Goal: Transaction & Acquisition: Obtain resource

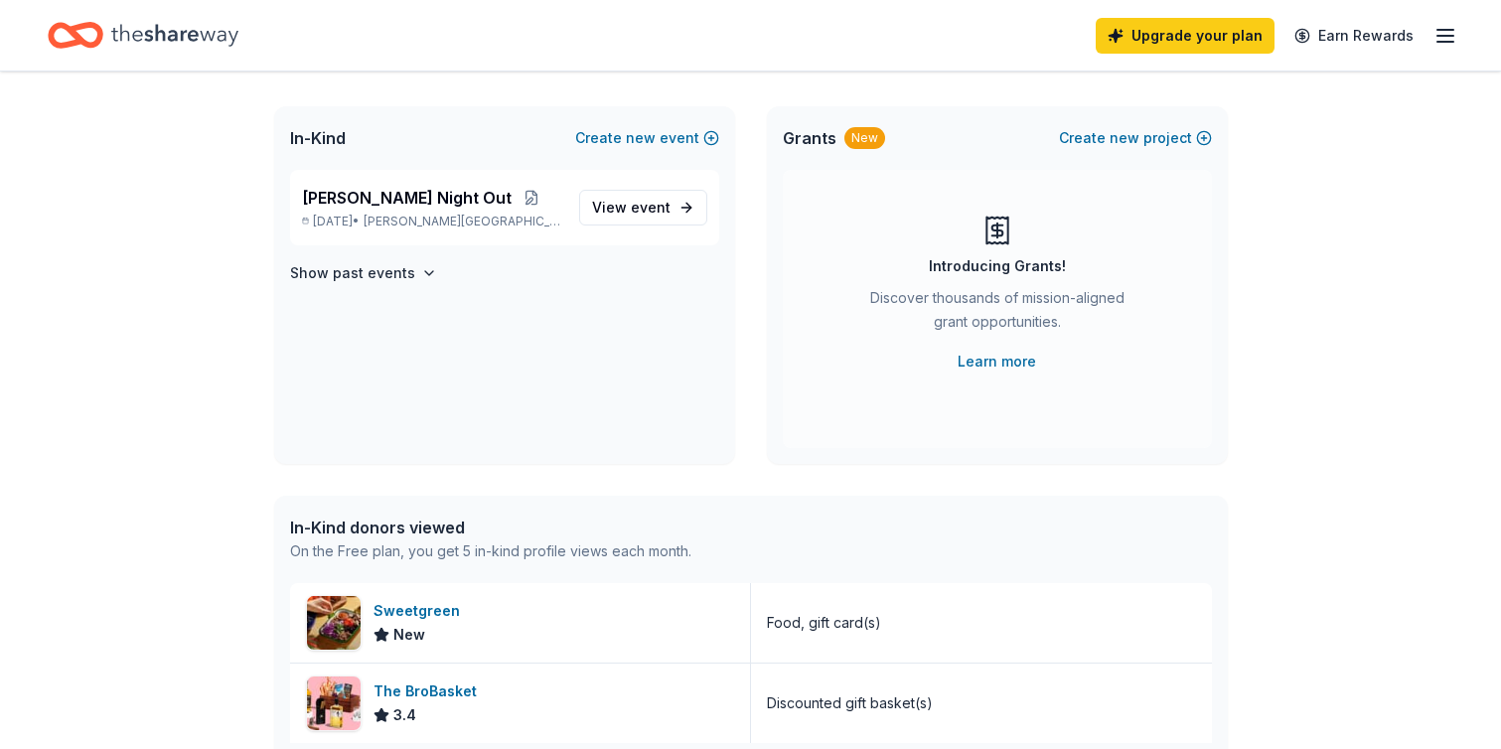
scroll to position [99, 0]
click at [657, 211] on span "event" at bounding box center [651, 208] width 40 height 17
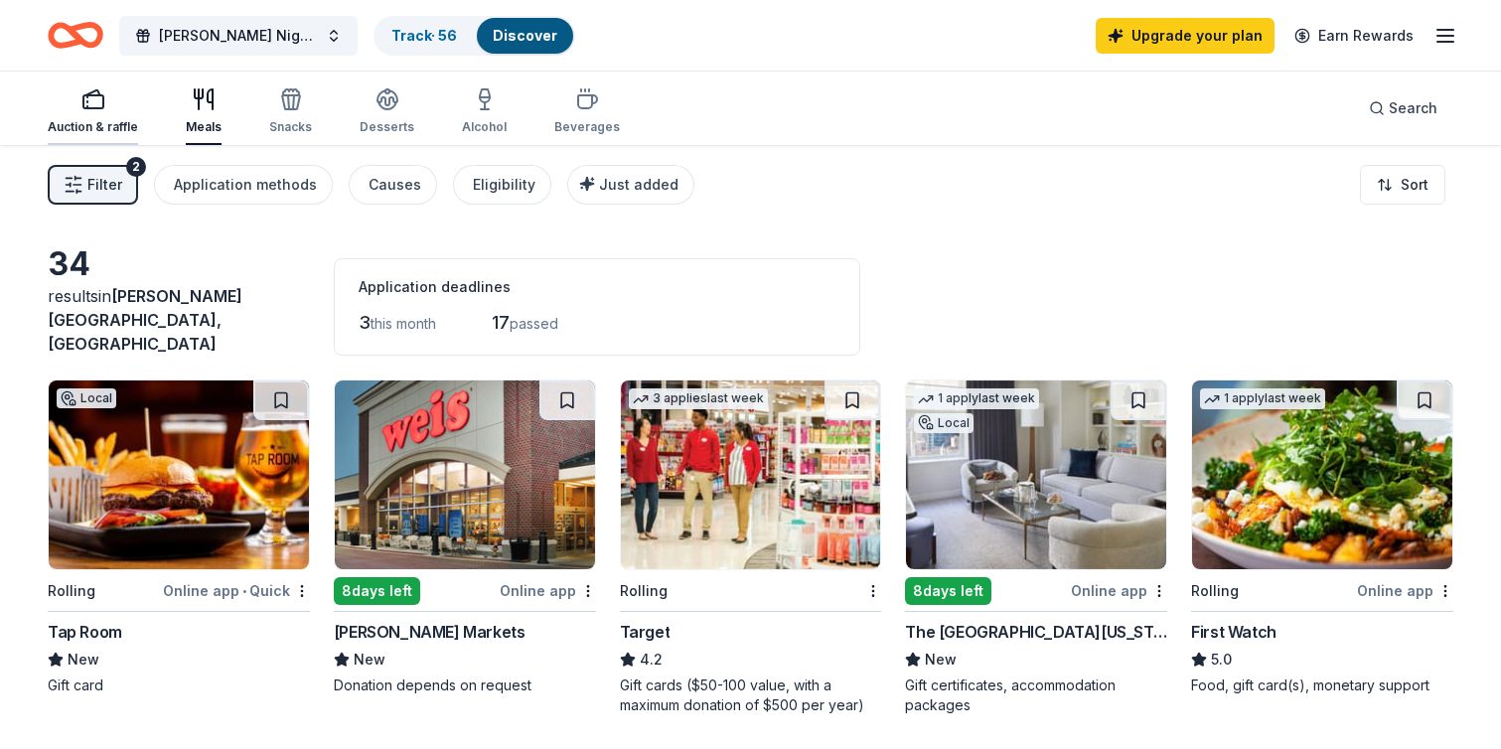
click at [87, 122] on div "Auction & raffle" at bounding box center [93, 127] width 90 height 16
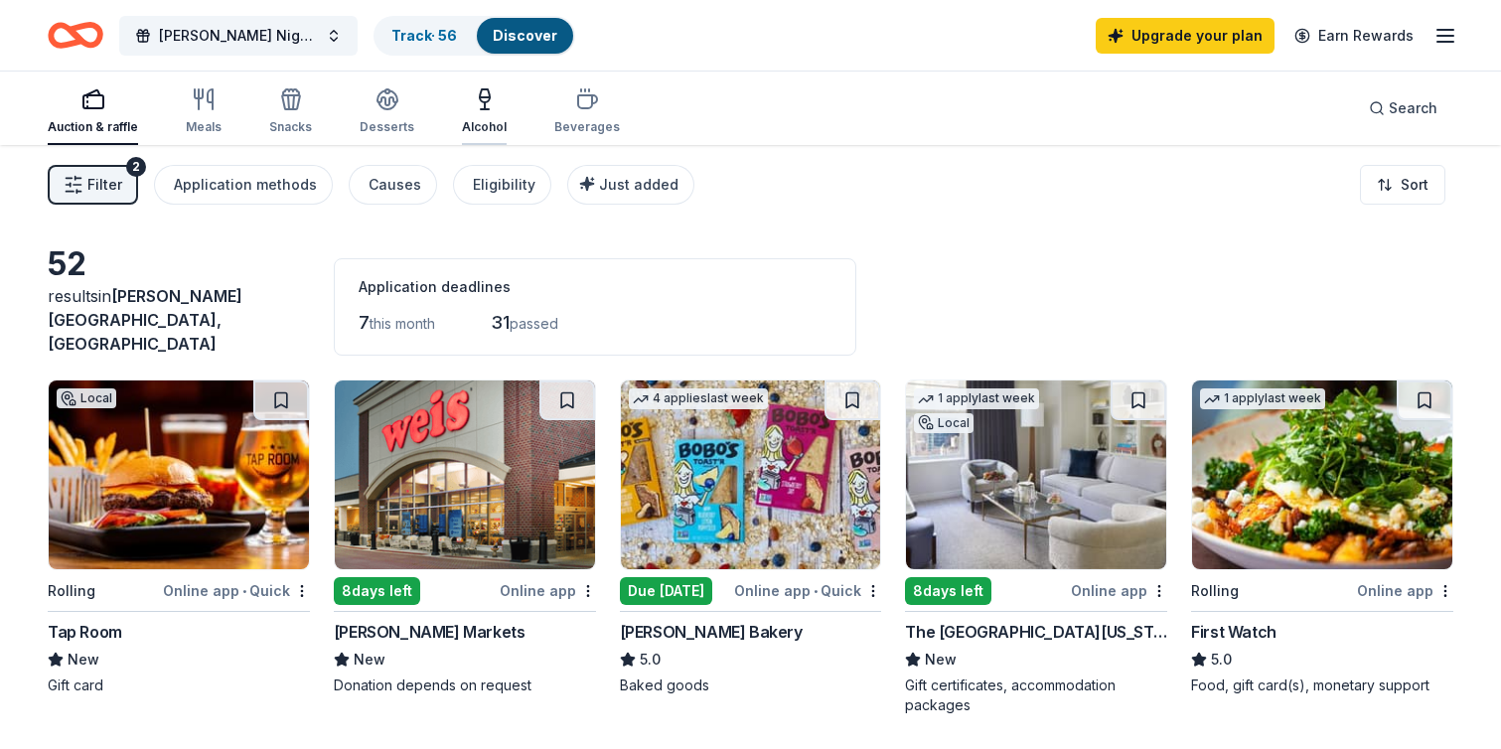
click at [491, 114] on div "Alcohol" at bounding box center [484, 111] width 45 height 48
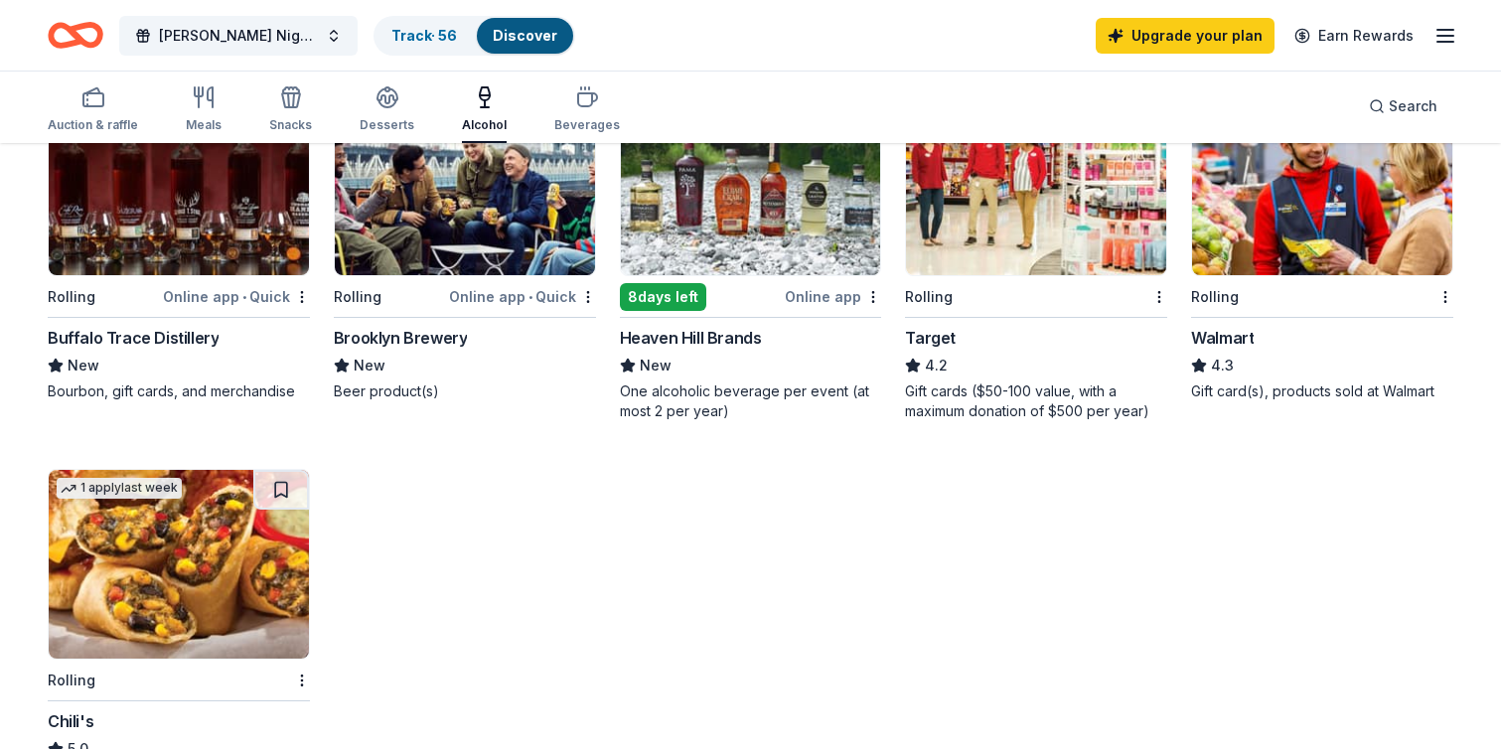
scroll to position [695, 0]
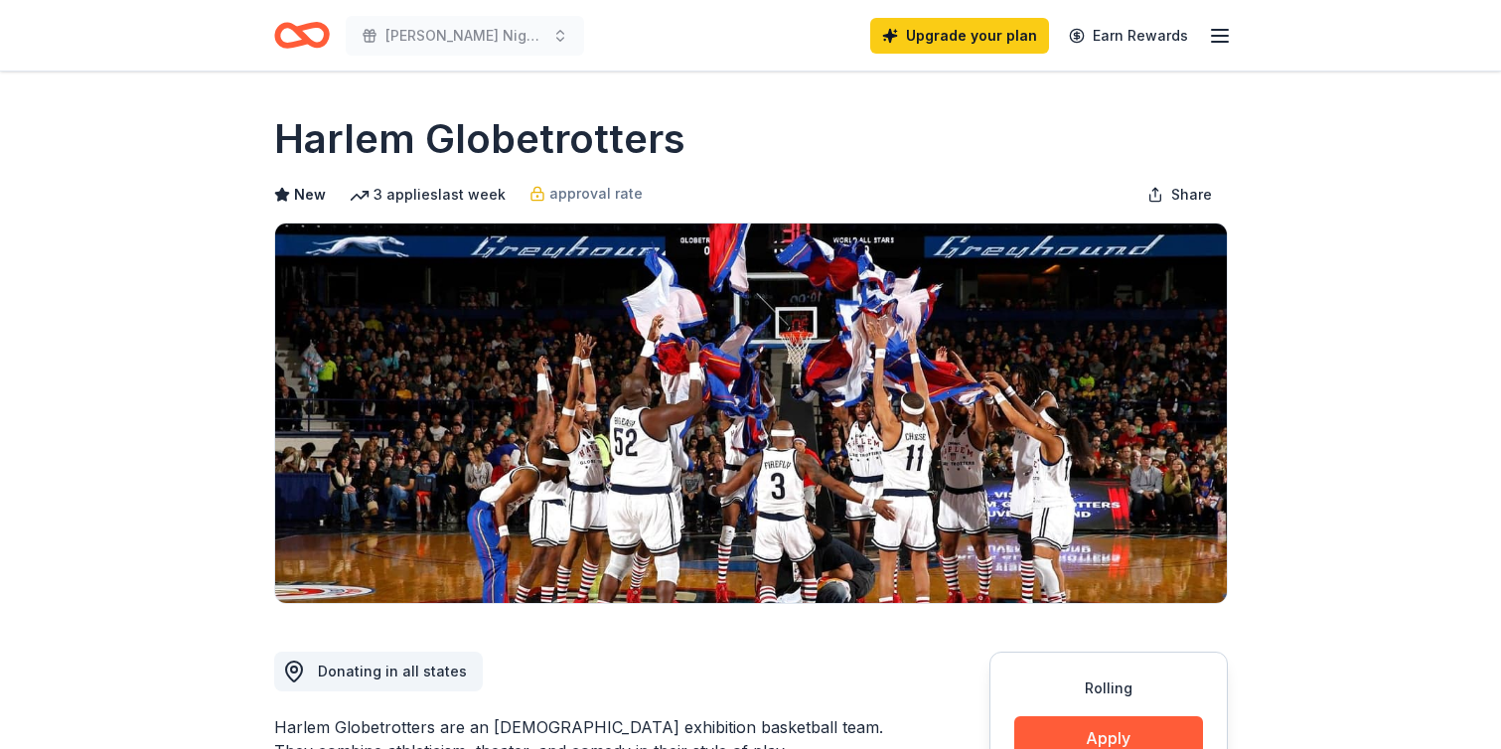
scroll to position [199, 0]
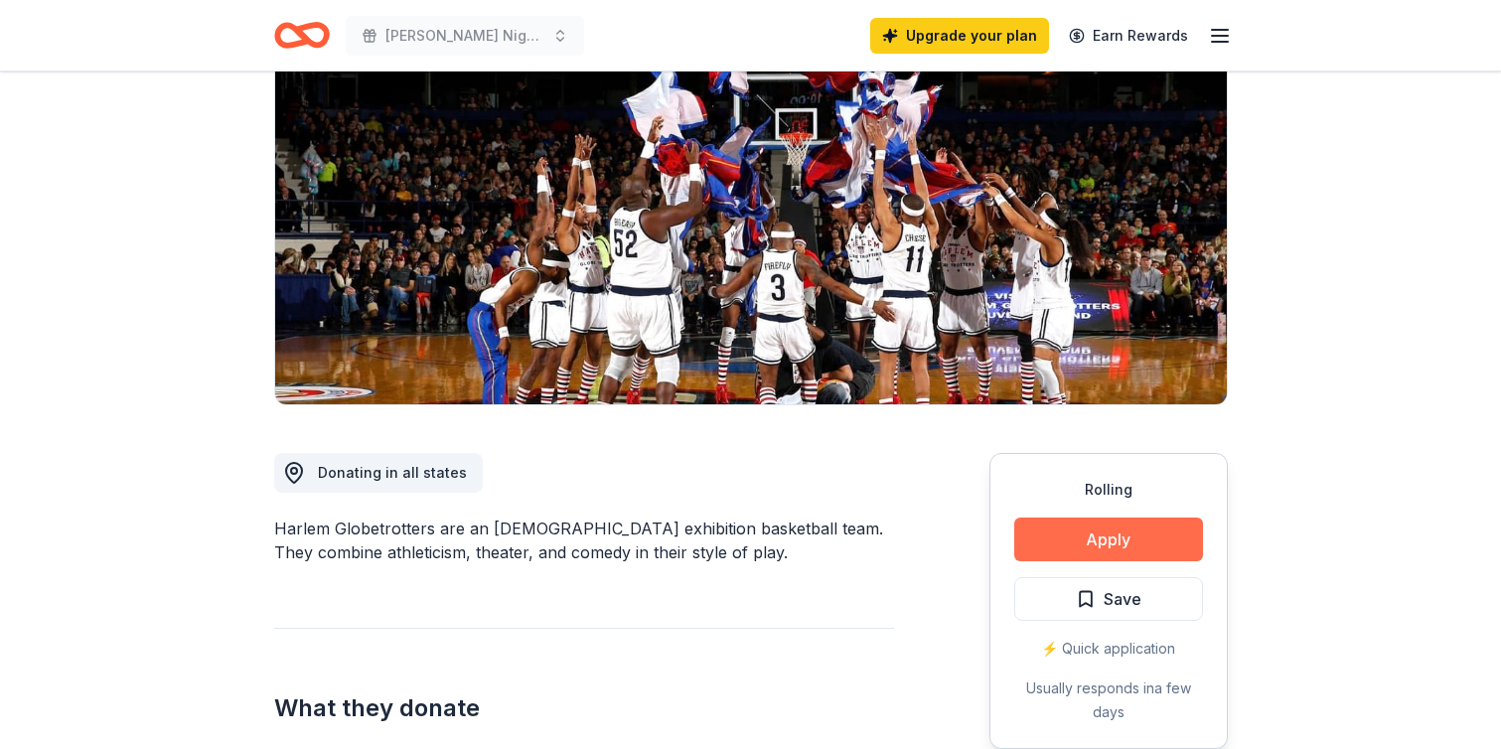
click at [1134, 541] on button "Apply" at bounding box center [1108, 540] width 189 height 44
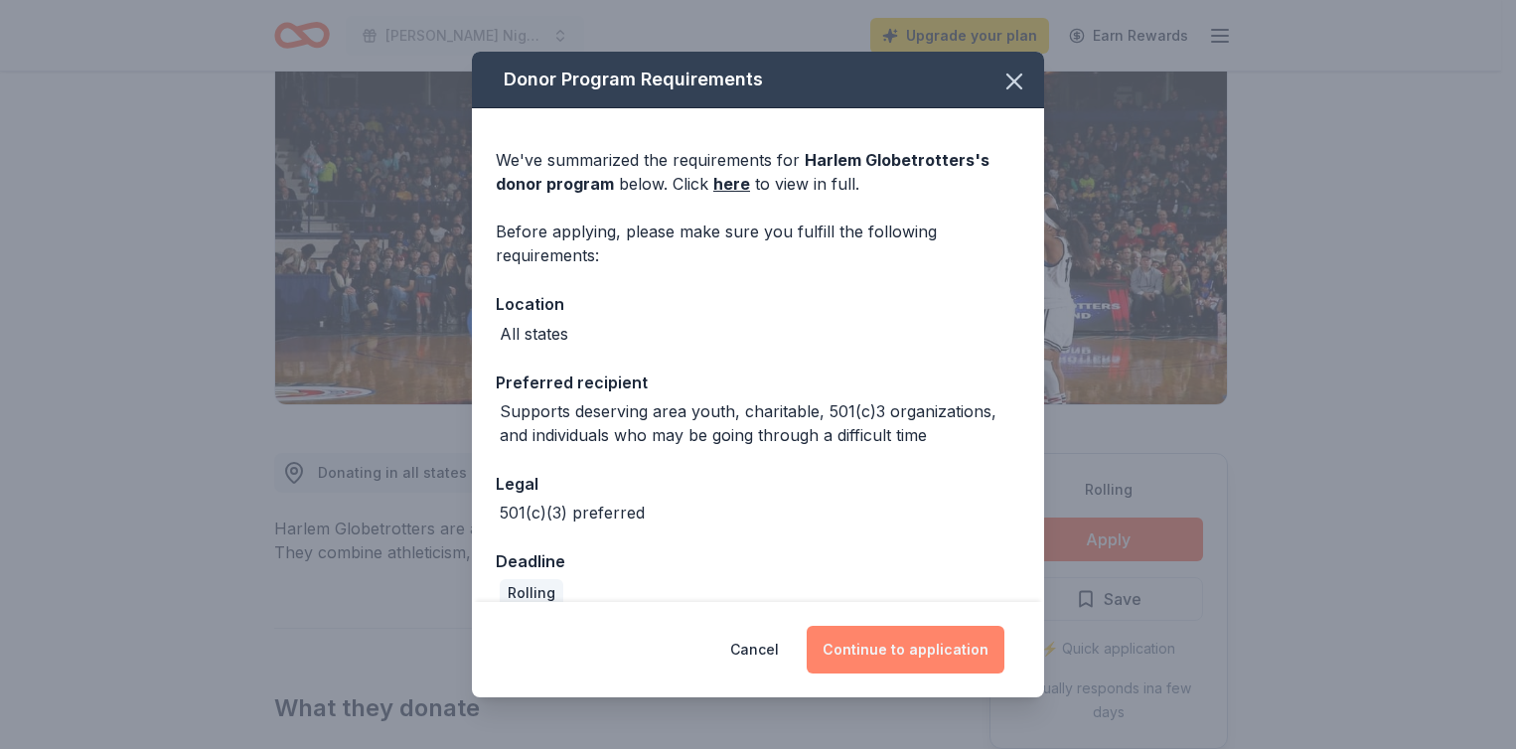
click at [937, 649] on button "Continue to application" at bounding box center [906, 650] width 198 height 48
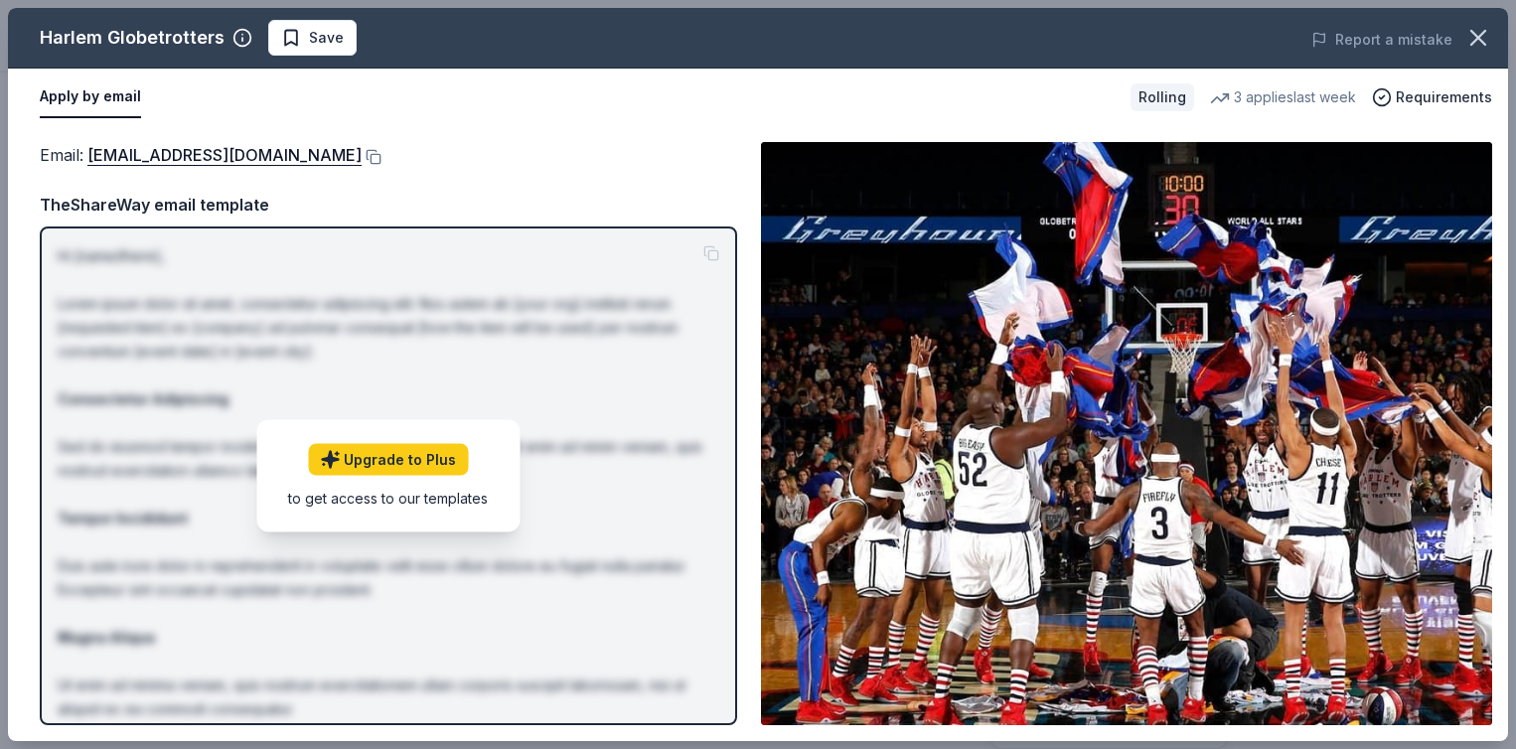
drag, startPoint x: 1475, startPoint y: 45, endPoint x: 1276, endPoint y: 14, distance: 201.0
click at [1475, 45] on icon "button" at bounding box center [1478, 38] width 28 height 28
